Goal: Check status: Check status

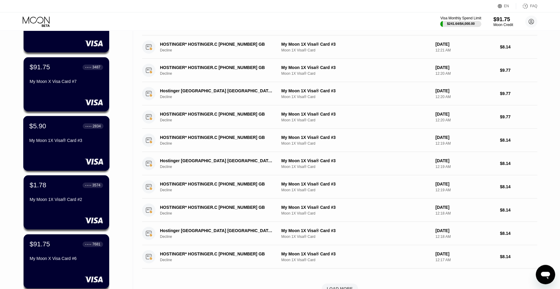
scroll to position [31, 0]
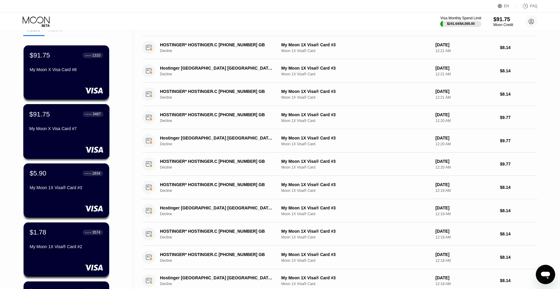
click at [68, 129] on div "My Moon X Visa Card #7" at bounding box center [66, 128] width 74 height 5
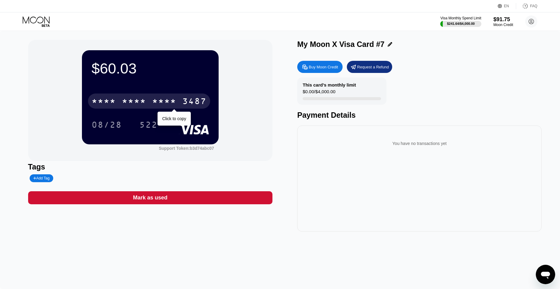
click at [140, 106] on div "* * * *" at bounding box center [134, 102] width 24 height 10
click at [182, 100] on div "3487" at bounding box center [194, 102] width 24 height 10
click at [144, 100] on div "* * * *" at bounding box center [134, 102] width 24 height 10
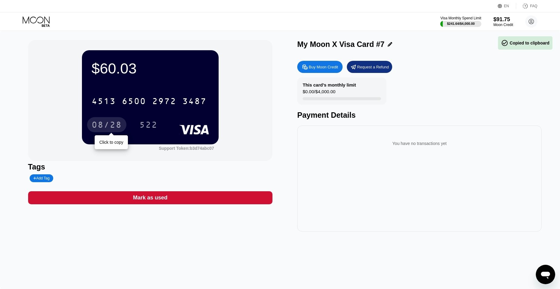
click at [105, 130] on div "08/28" at bounding box center [107, 126] width 30 height 10
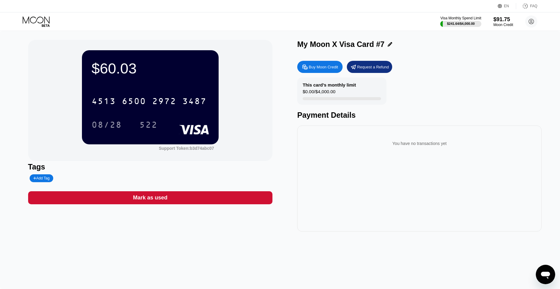
click at [32, 25] on icon at bounding box center [37, 21] width 28 height 11
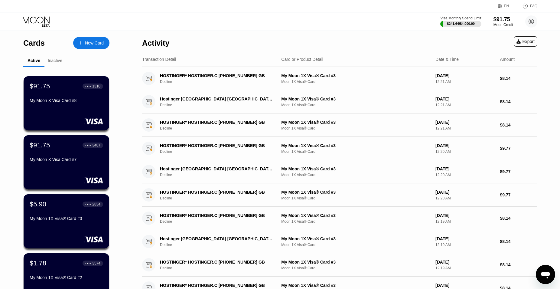
drag, startPoint x: 32, startPoint y: 21, endPoint x: 24, endPoint y: 17, distance: 9.1
click at [32, 21] on icon at bounding box center [37, 21] width 28 height 11
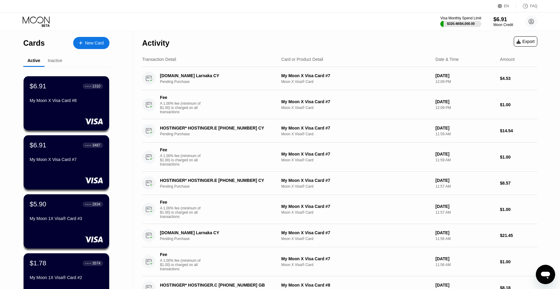
click at [206, 23] on div "Visa Monthly Spend Limit $320.48 / $4,000.00 $6.91 Moon Credit Maria Angeles Al…" at bounding box center [280, 21] width 560 height 18
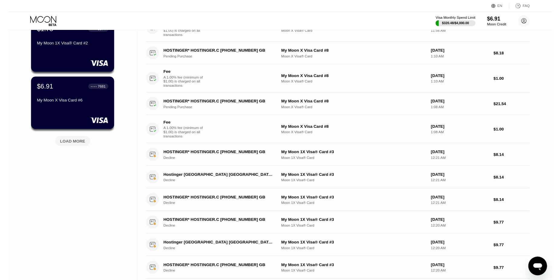
scroll to position [216, 0]
